Goal: Task Accomplishment & Management: Use online tool/utility

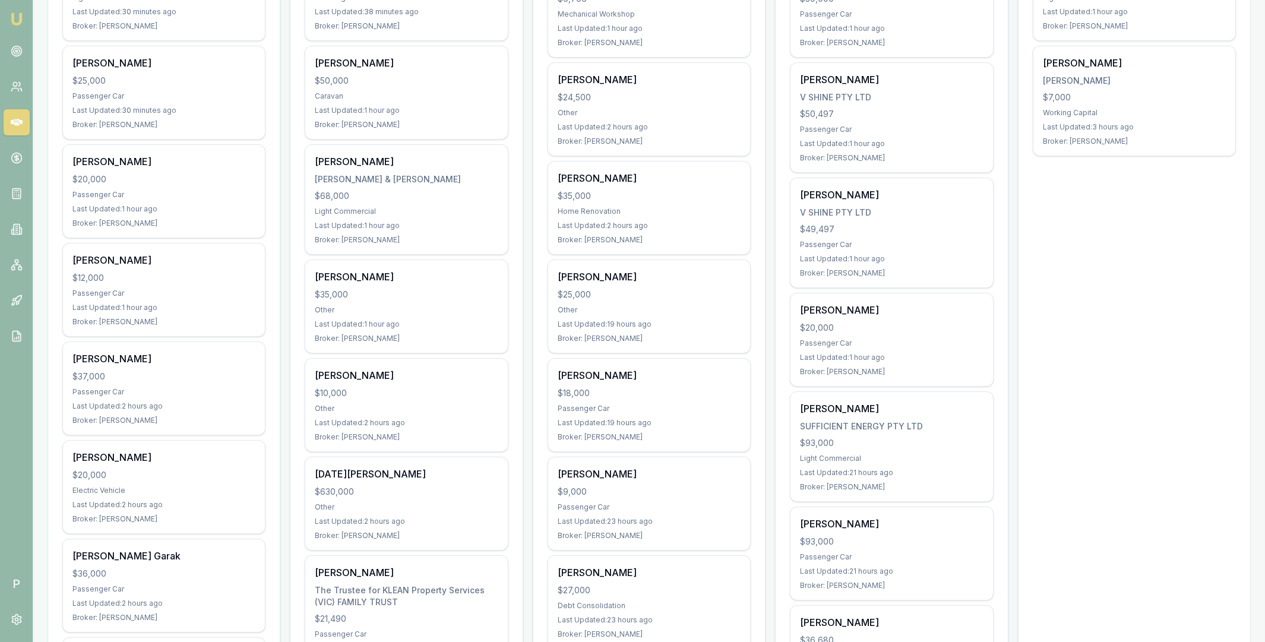
scroll to position [362, 0]
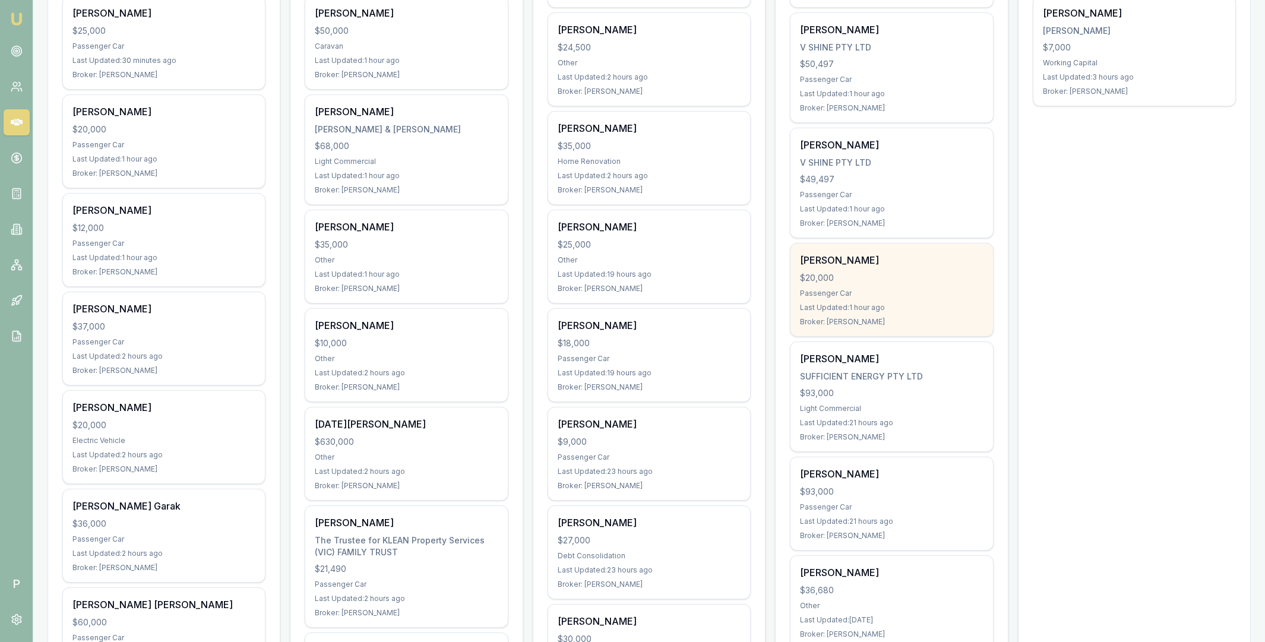
click at [919, 264] on div "[PERSON_NAME]" at bounding box center [891, 260] width 183 height 14
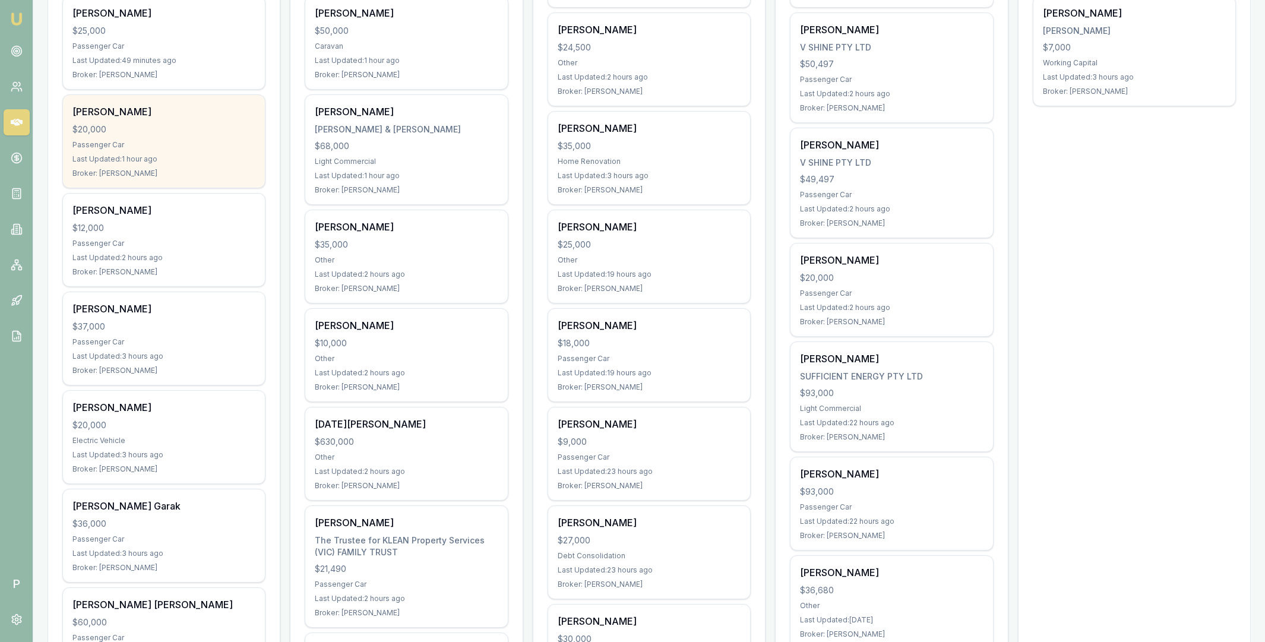
scroll to position [0, 0]
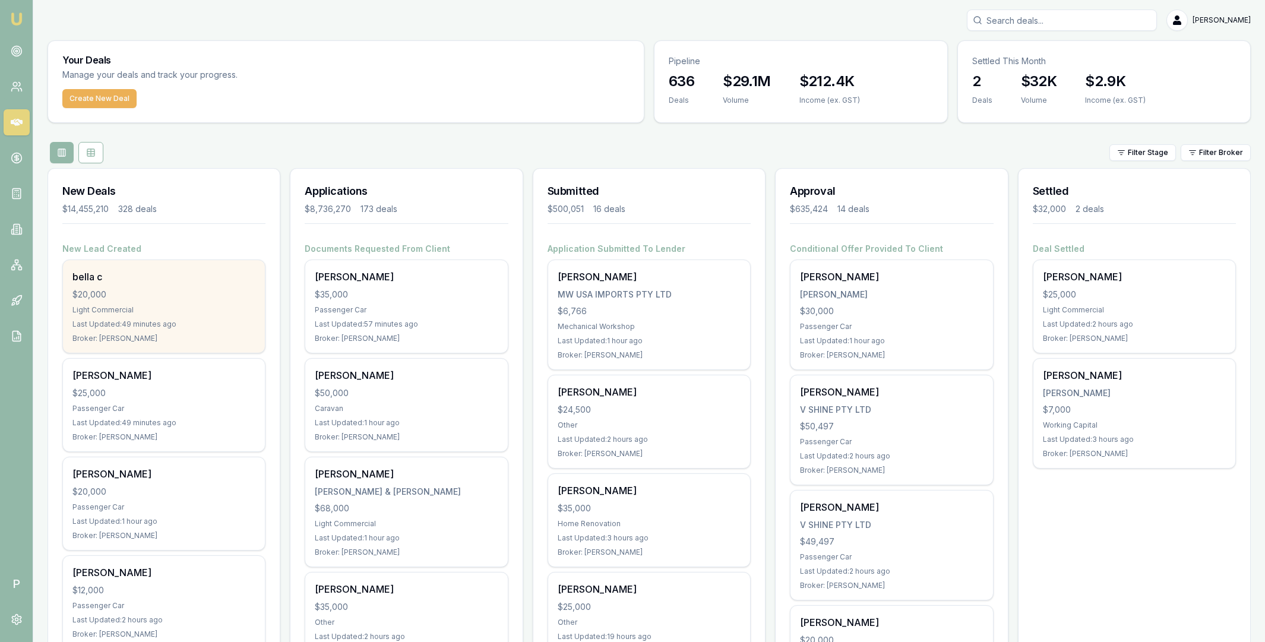
click at [150, 283] on div "bella c" at bounding box center [163, 277] width 183 height 14
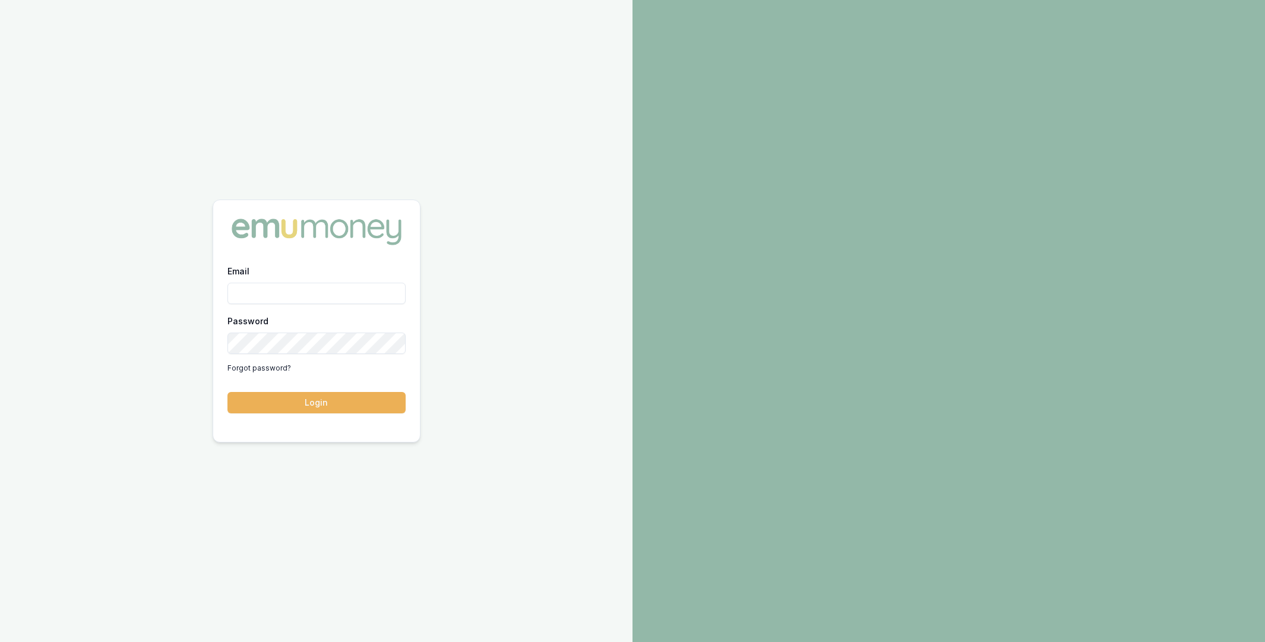
click at [312, 293] on input "Email" at bounding box center [316, 293] width 178 height 21
click at [0, 641] on com-1password-button at bounding box center [0, 642] width 0 height 0
type input "m@emumoney.com.au"
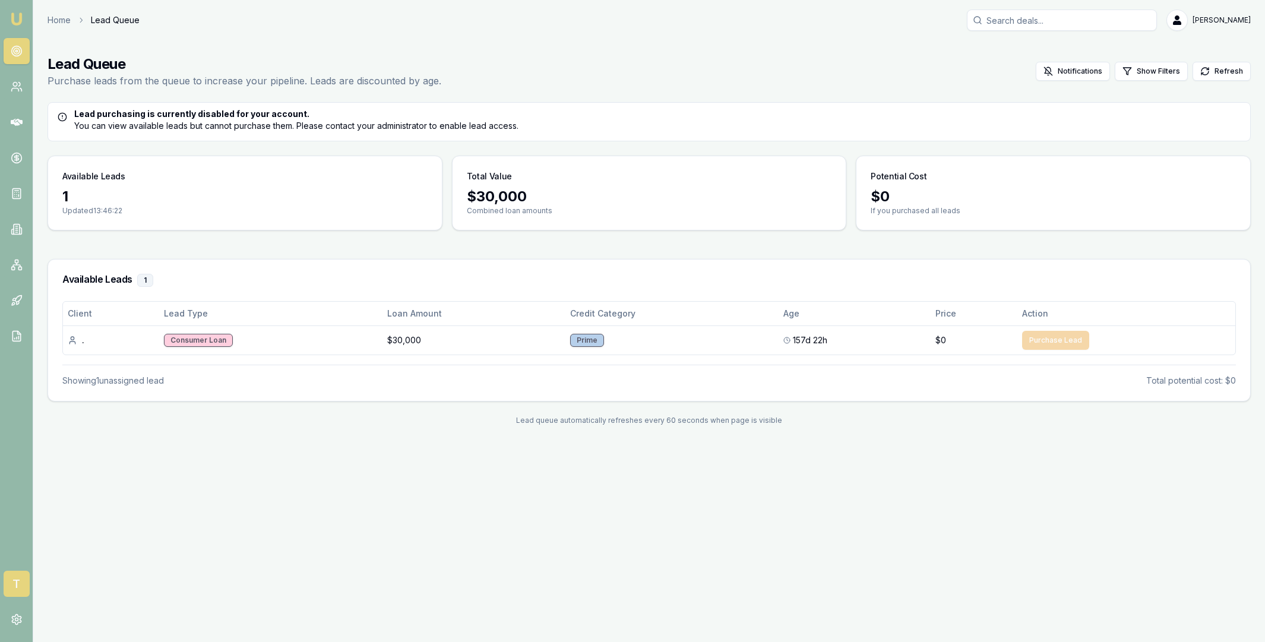
click at [17, 575] on span "T" at bounding box center [17, 584] width 26 height 26
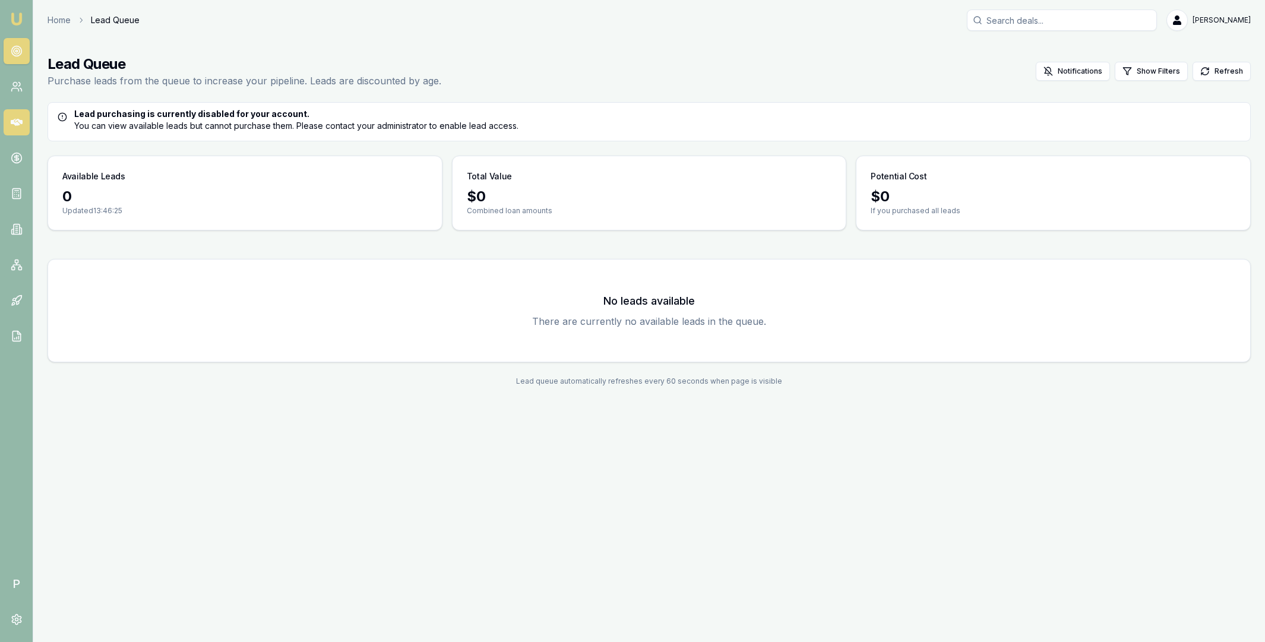
click at [15, 118] on icon at bounding box center [17, 122] width 12 height 12
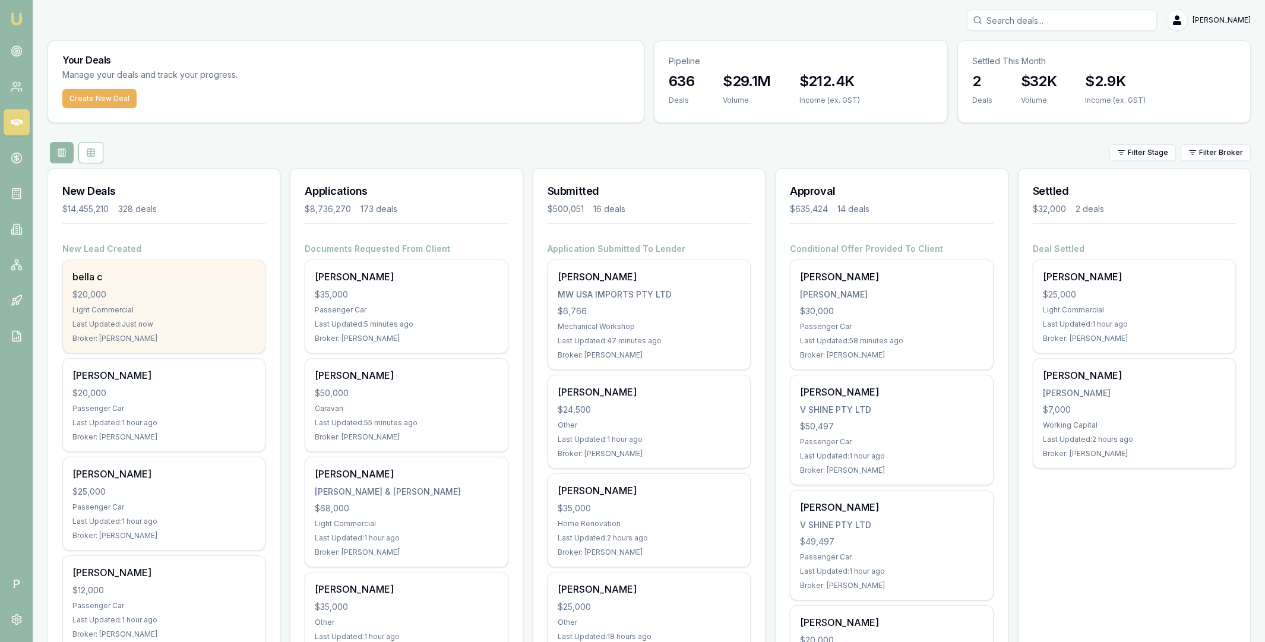
click at [158, 291] on div "$20,000" at bounding box center [163, 295] width 183 height 12
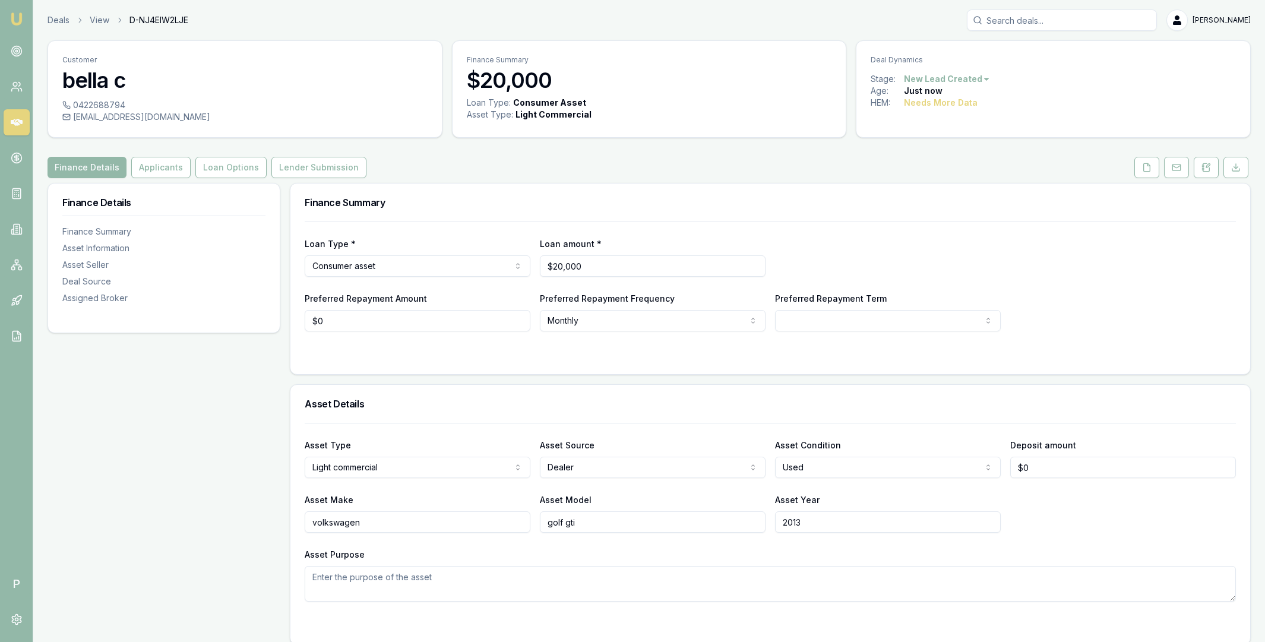
click at [1162, 166] on link at bounding box center [1177, 167] width 30 height 21
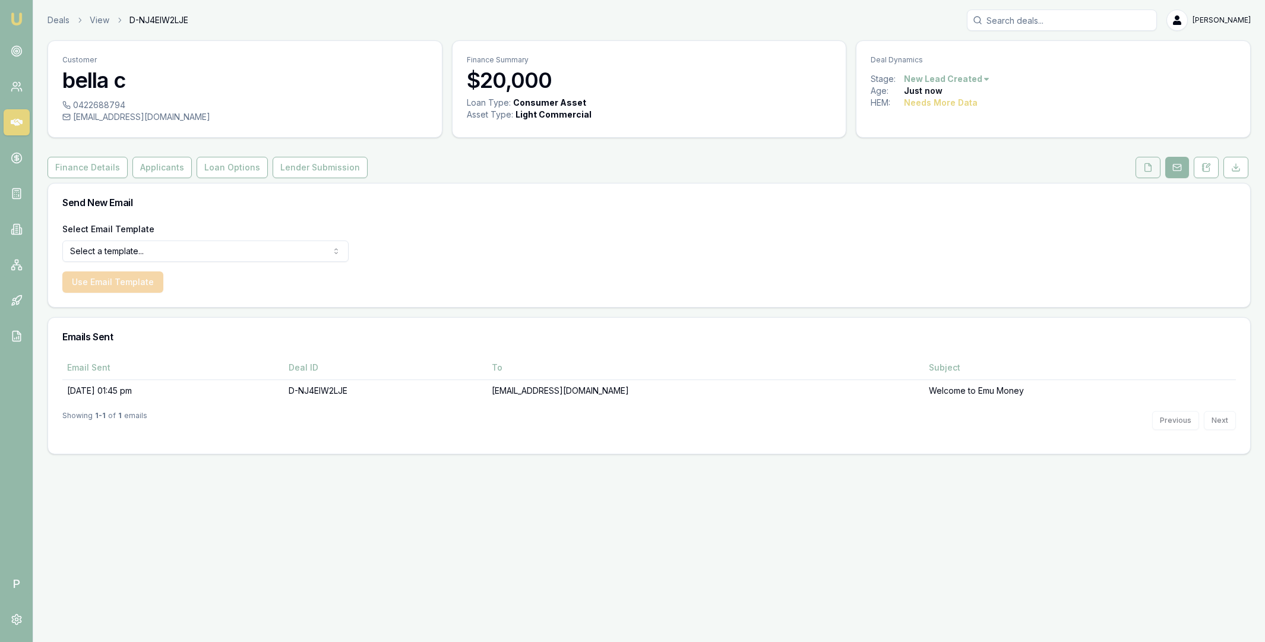
click at [1143, 171] on icon at bounding box center [1148, 168] width 10 height 10
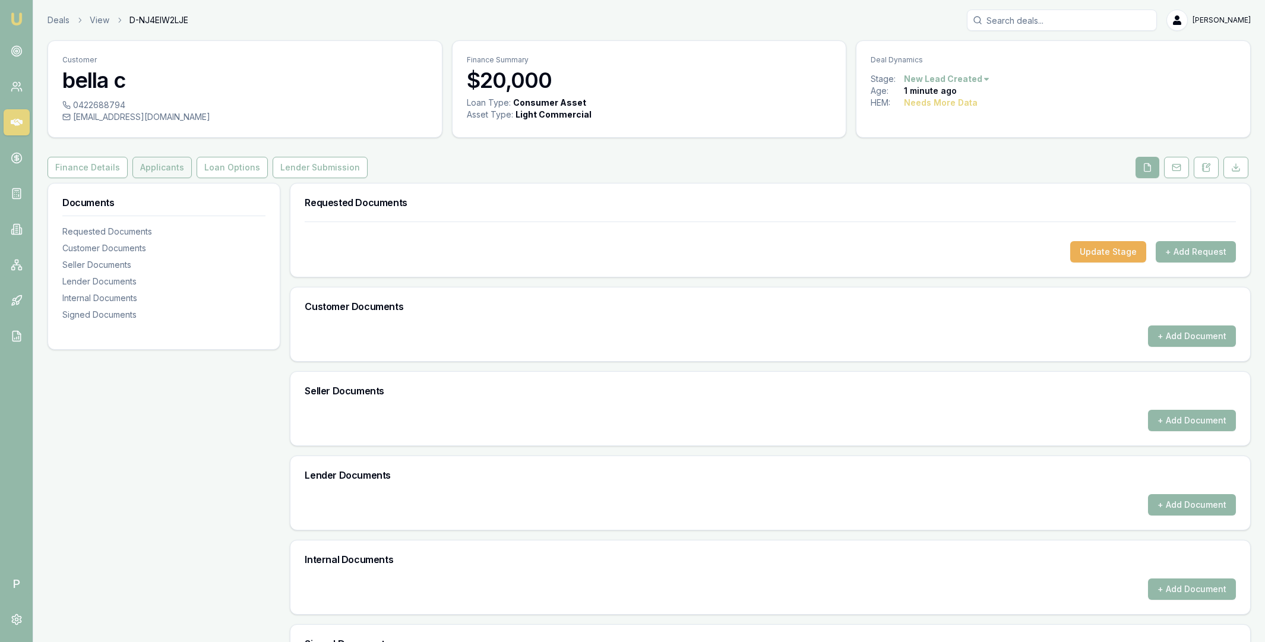
click at [140, 160] on button "Applicants" at bounding box center [161, 167] width 59 height 21
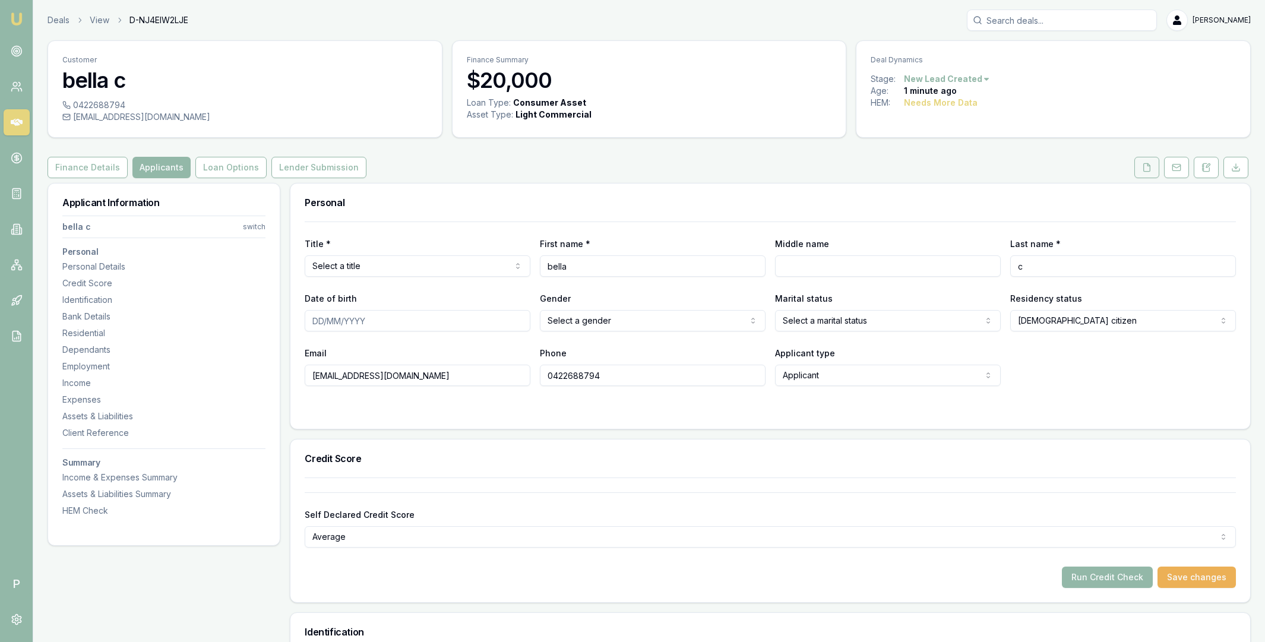
click at [1146, 169] on icon at bounding box center [1147, 168] width 10 height 10
